Goal: Complete application form

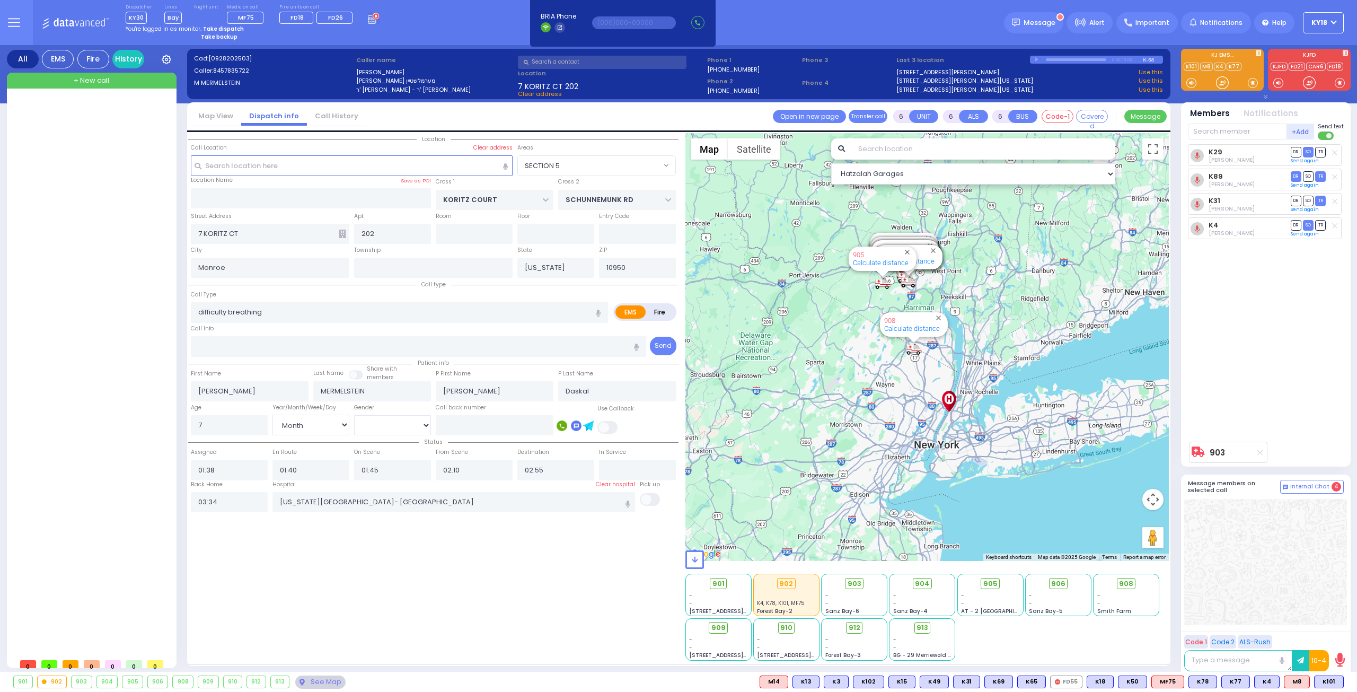
select select "SECTION 5"
select select "Month"
select select "[DEMOGRAPHIC_DATA]"
